Goal: Find specific page/section: Find specific page/section

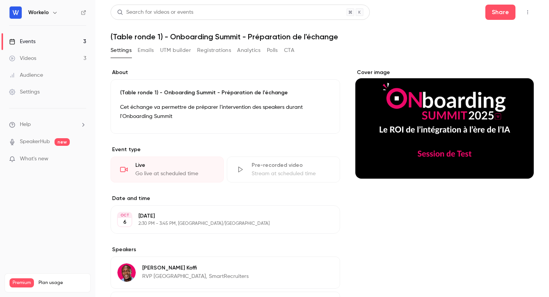
scroll to position [6, 0]
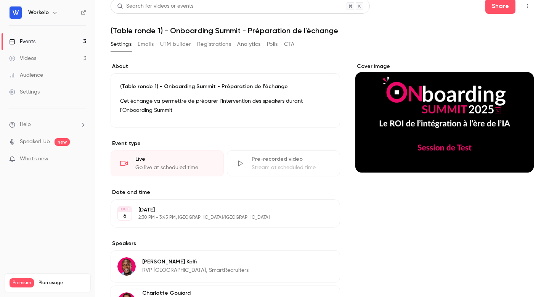
click at [36, 37] on link "Events 3" at bounding box center [47, 41] width 95 height 17
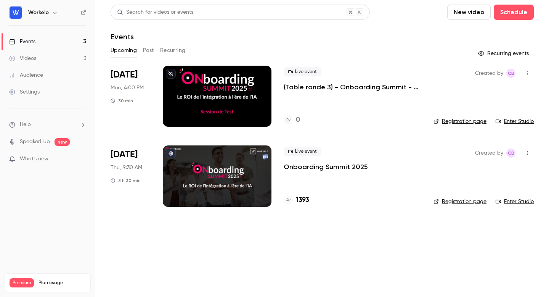
click at [148, 109] on div "[DATE] Mon, 4:00 PM 30 min" at bounding box center [131, 96] width 40 height 61
click at [211, 103] on div at bounding box center [217, 96] width 109 height 61
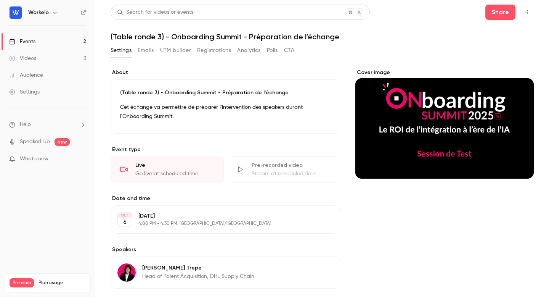
click at [528, 12] on icon "button" at bounding box center [528, 12] width 6 height 5
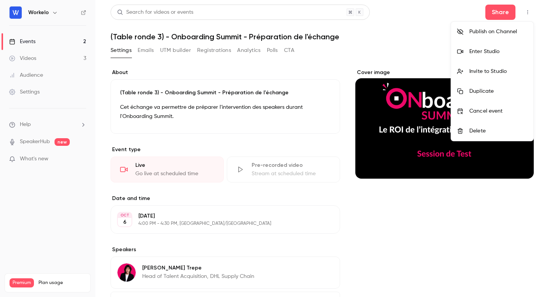
click at [479, 53] on div "Enter Studio" at bounding box center [499, 52] width 58 height 8
